Goal: Navigation & Orientation: Find specific page/section

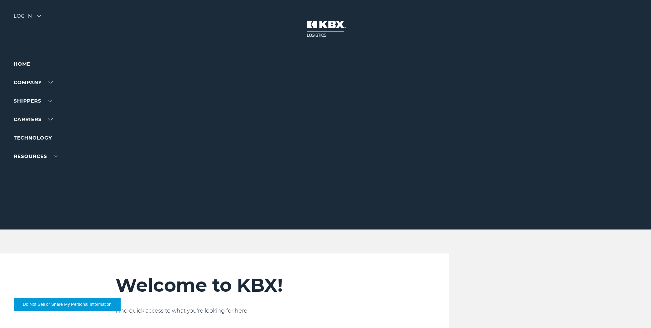
click at [32, 63] on li "Home" at bounding box center [43, 64] width 59 height 8
click at [23, 65] on link "Home" at bounding box center [22, 64] width 17 height 6
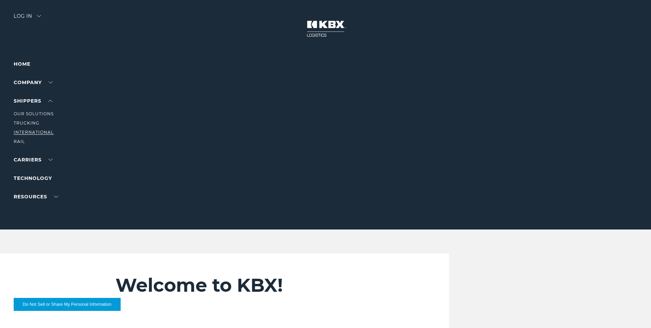
click at [19, 131] on link "International" at bounding box center [34, 132] width 40 height 5
